Goal: Task Accomplishment & Management: Manage account settings

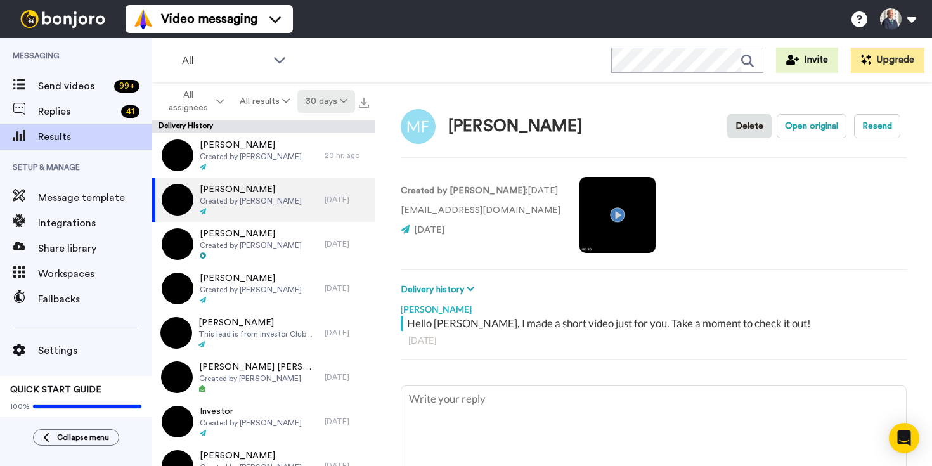
click at [345, 104] on icon at bounding box center [344, 100] width 8 height 9
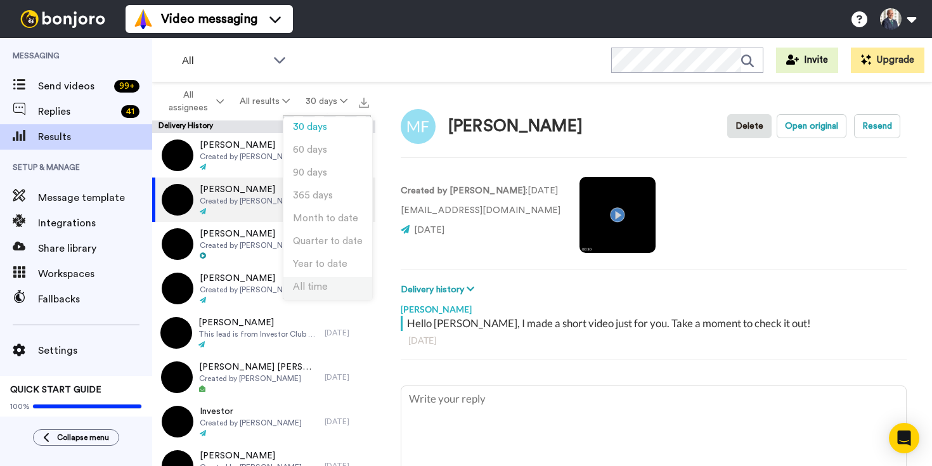
click at [324, 285] on span "All time" at bounding box center [310, 287] width 35 height 10
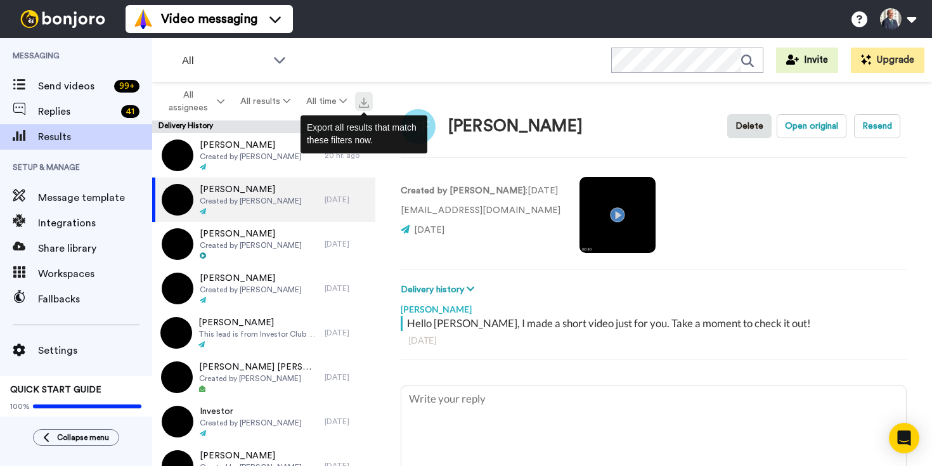
click at [363, 105] on img at bounding box center [364, 103] width 10 height 10
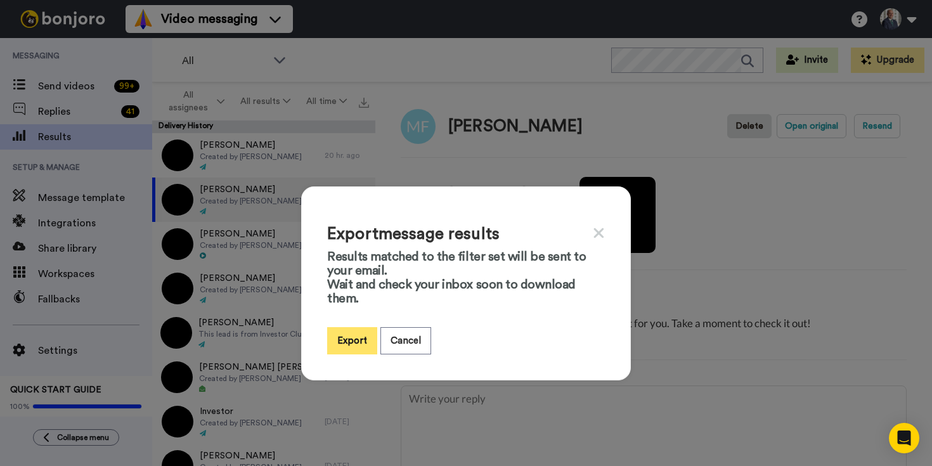
click at [354, 337] on button "Export" at bounding box center [352, 340] width 50 height 27
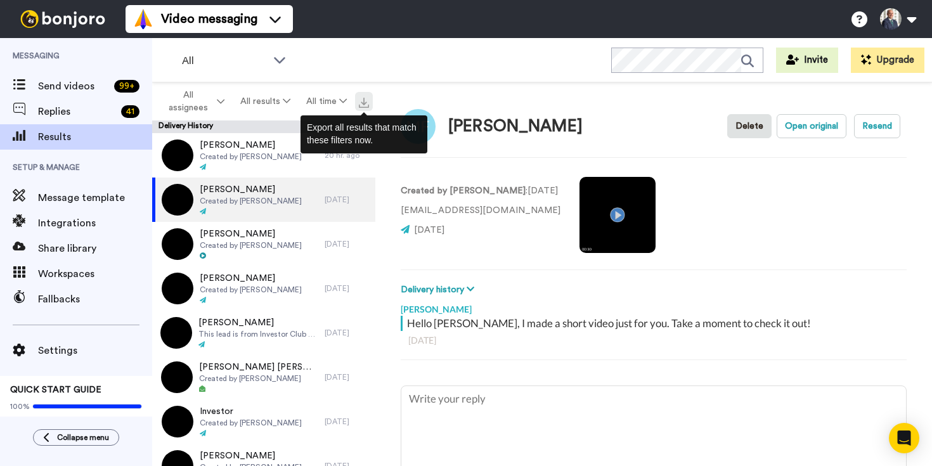
click at [364, 104] on img at bounding box center [364, 103] width 10 height 10
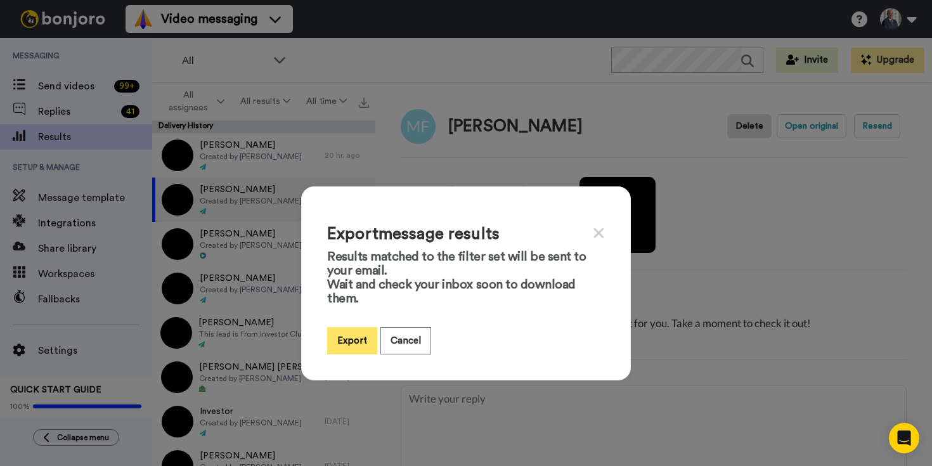
click at [361, 340] on button "Export" at bounding box center [352, 340] width 50 height 27
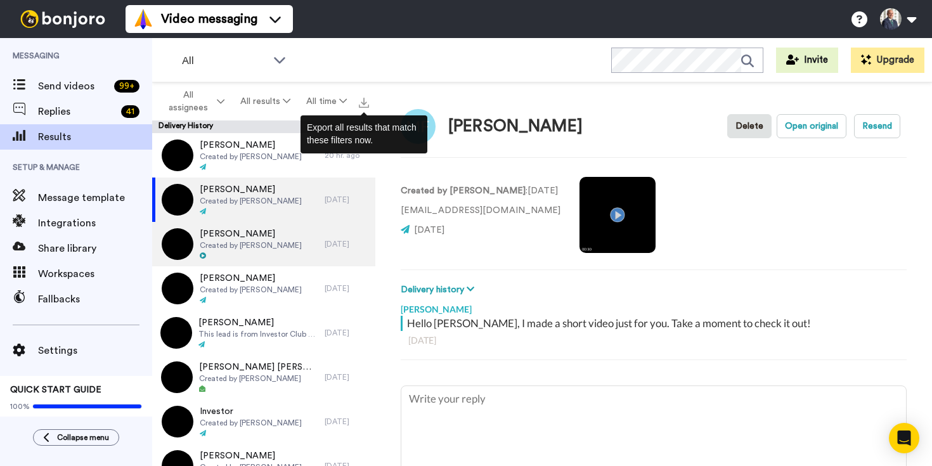
type textarea "x"
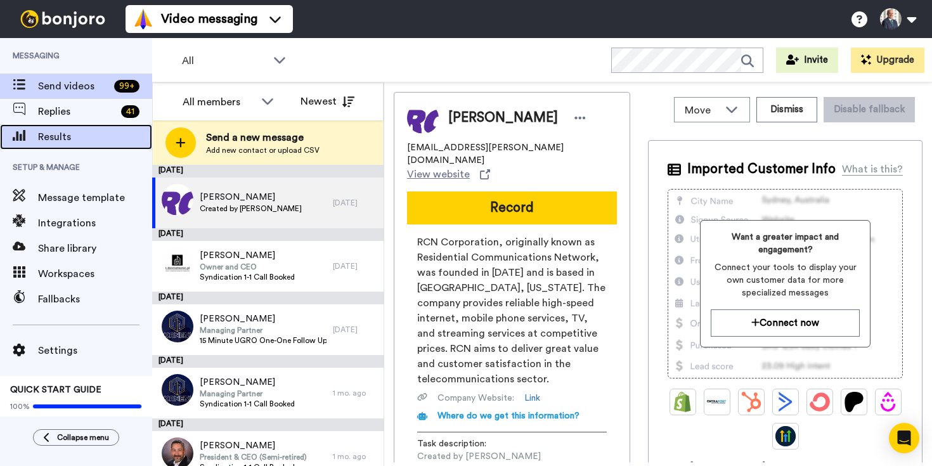
click at [68, 138] on span "Results" at bounding box center [95, 136] width 114 height 15
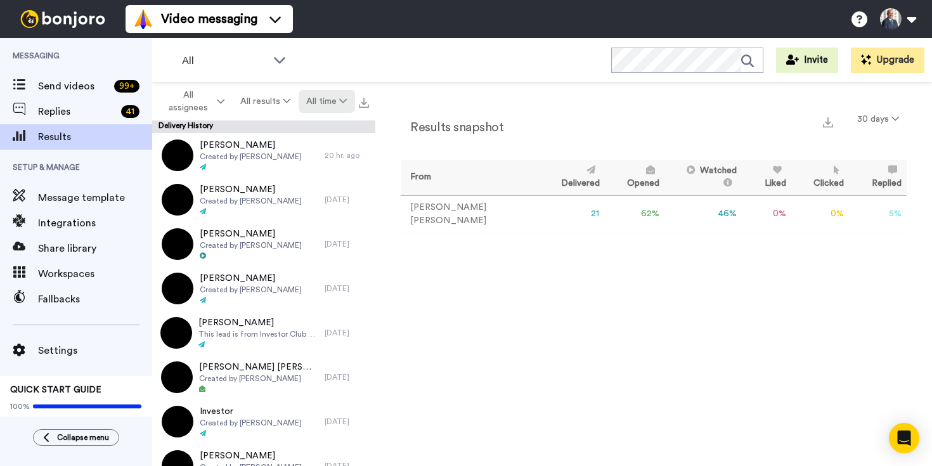
click at [341, 104] on icon at bounding box center [343, 100] width 8 height 9
click at [319, 129] on span "30 days" at bounding box center [310, 127] width 34 height 10
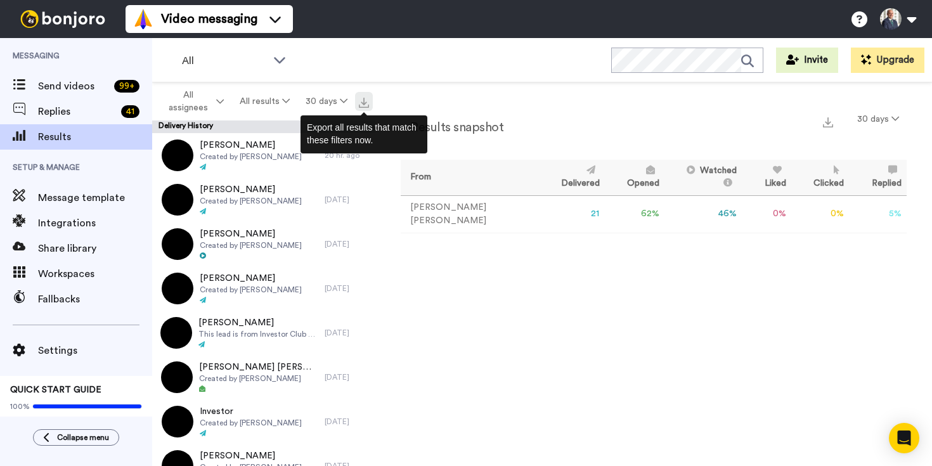
click at [362, 104] on img at bounding box center [364, 103] width 10 height 10
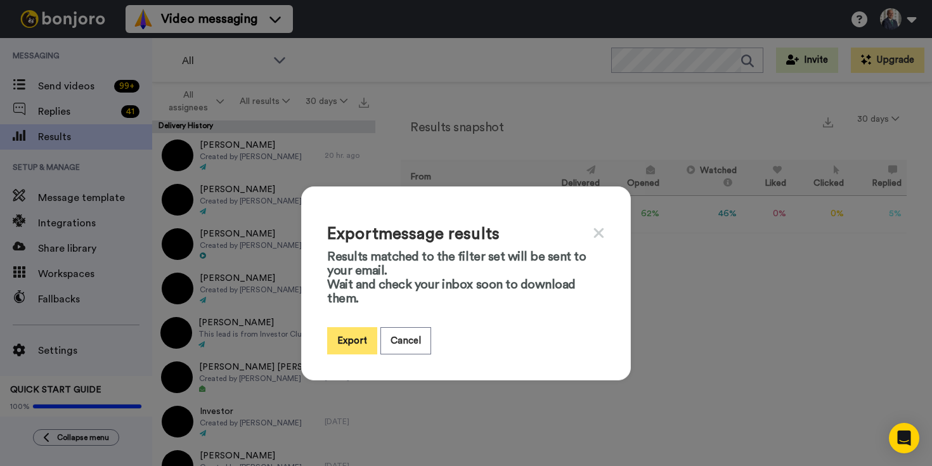
click at [346, 344] on button "Export" at bounding box center [352, 340] width 50 height 27
